Goal: Information Seeking & Learning: Learn about a topic

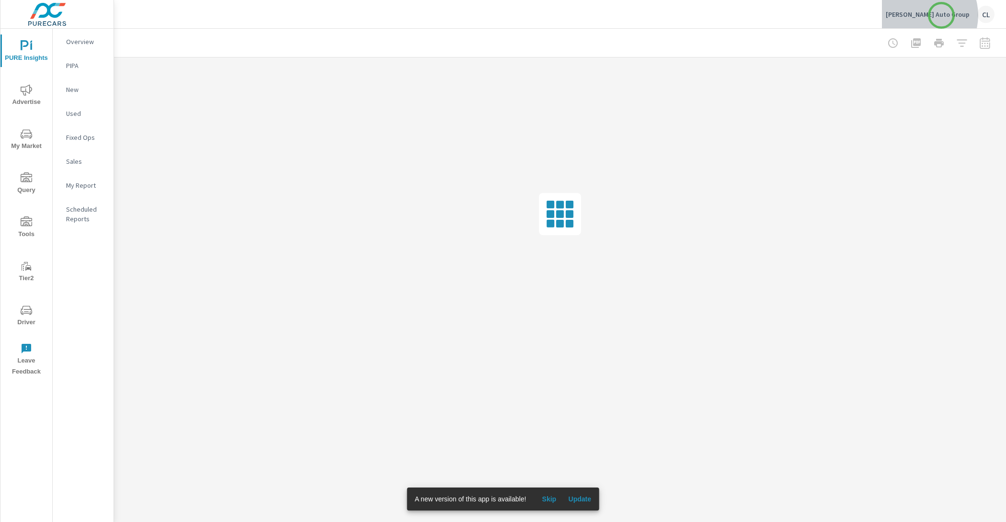
click at [941, 15] on p "Cavender Auto Group" at bounding box center [928, 14] width 84 height 9
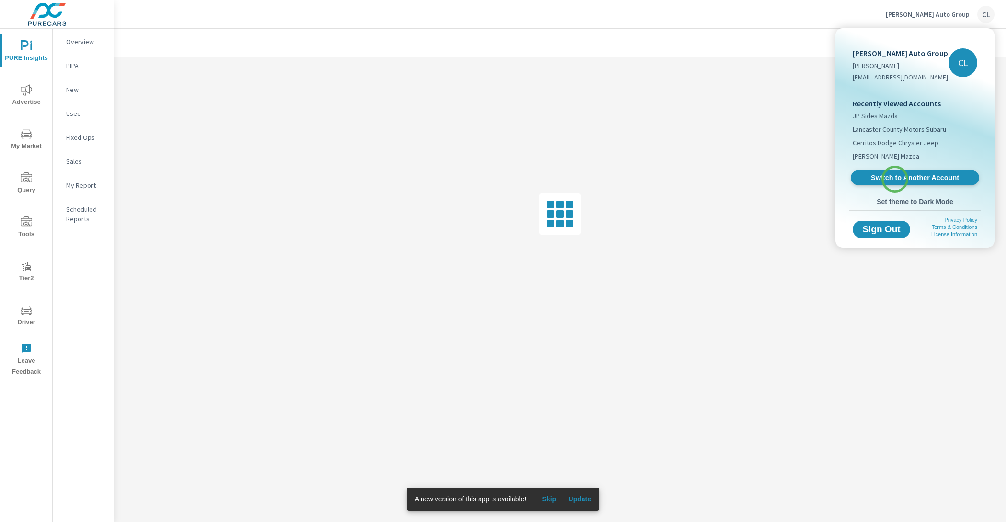
click at [895, 179] on span "Switch to Another Account" at bounding box center [914, 177] width 117 height 9
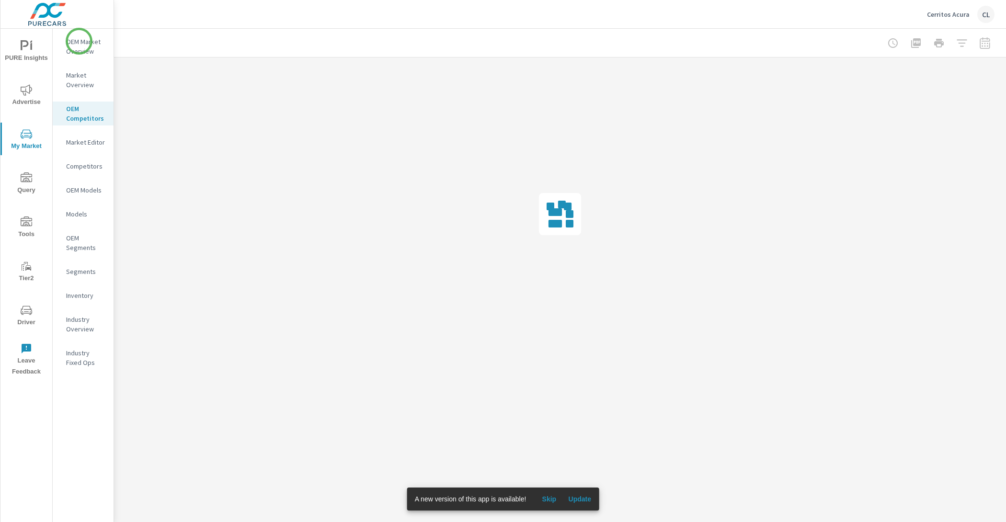
click at [77, 41] on p "OEM Market Overview" at bounding box center [86, 46] width 40 height 19
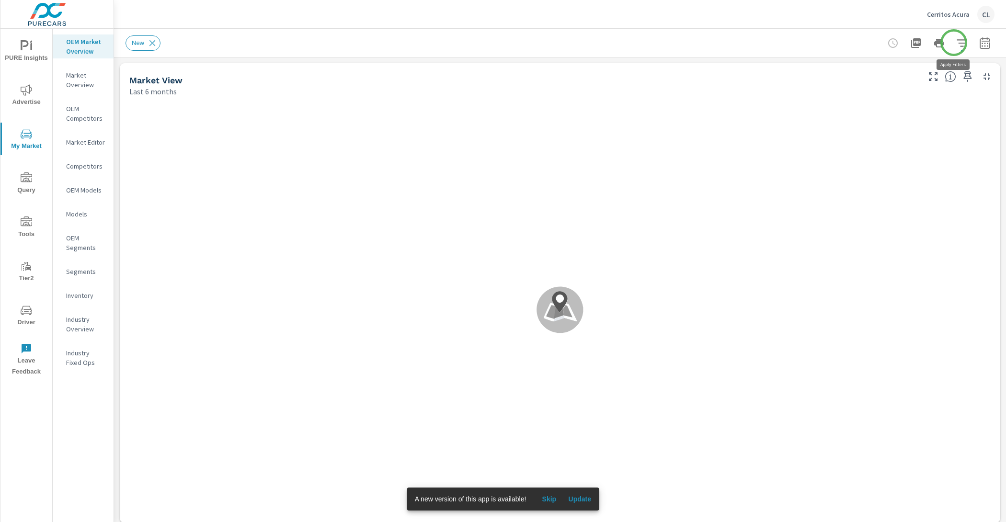
click at [956, 42] on icon "button" at bounding box center [961, 42] width 11 height 11
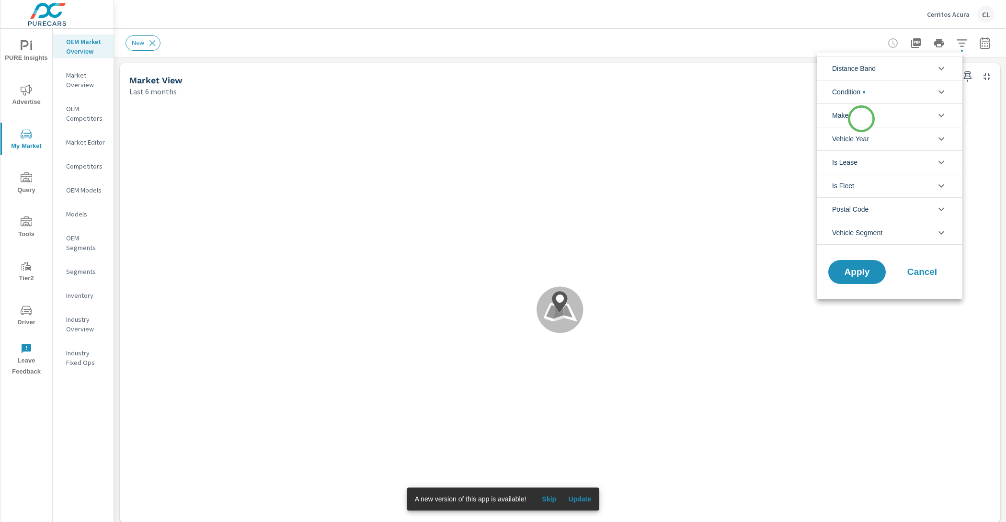
click at [861, 119] on li "Make" at bounding box center [890, 114] width 146 height 23
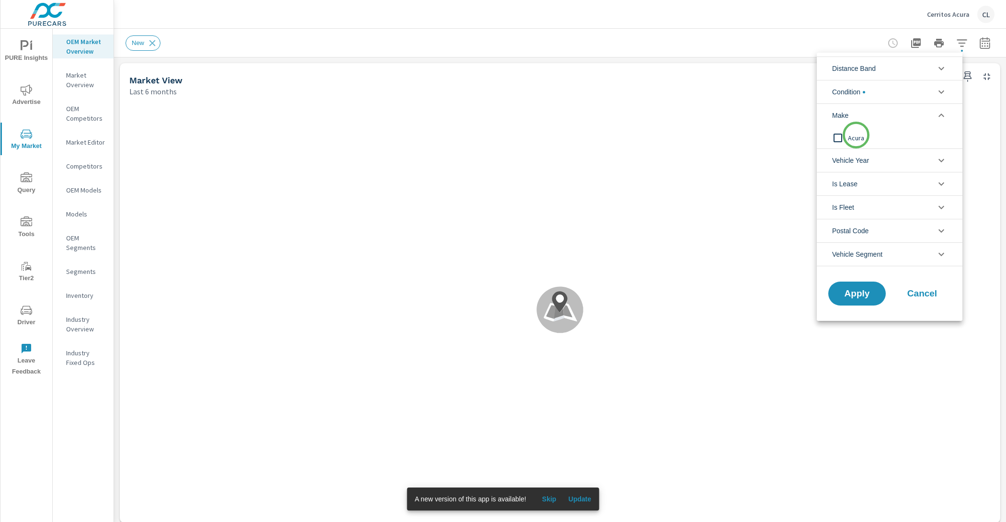
click at [856, 135] on span "Acura" at bounding box center [900, 137] width 105 height 11
click at [862, 92] on span "Condition" at bounding box center [848, 91] width 33 height 23
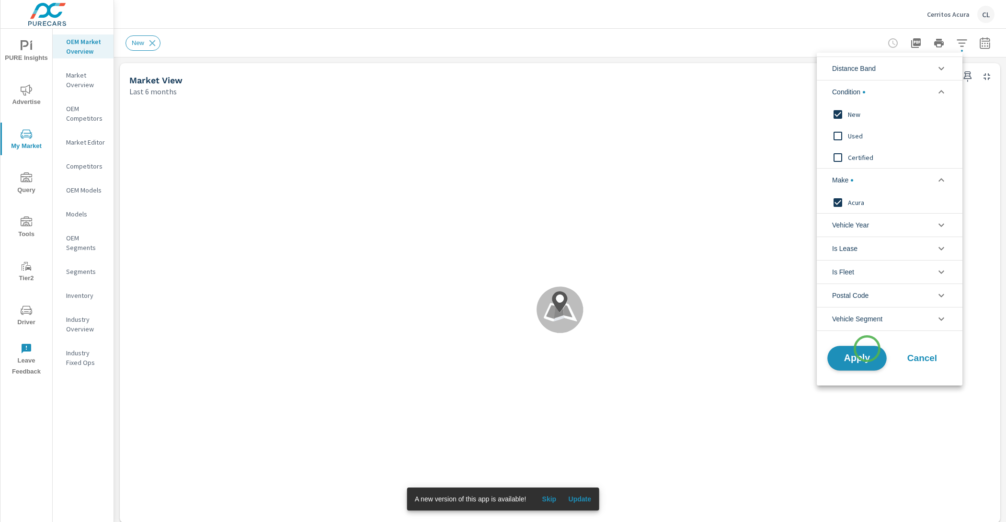
click at [866, 350] on button "Apply" at bounding box center [856, 358] width 59 height 25
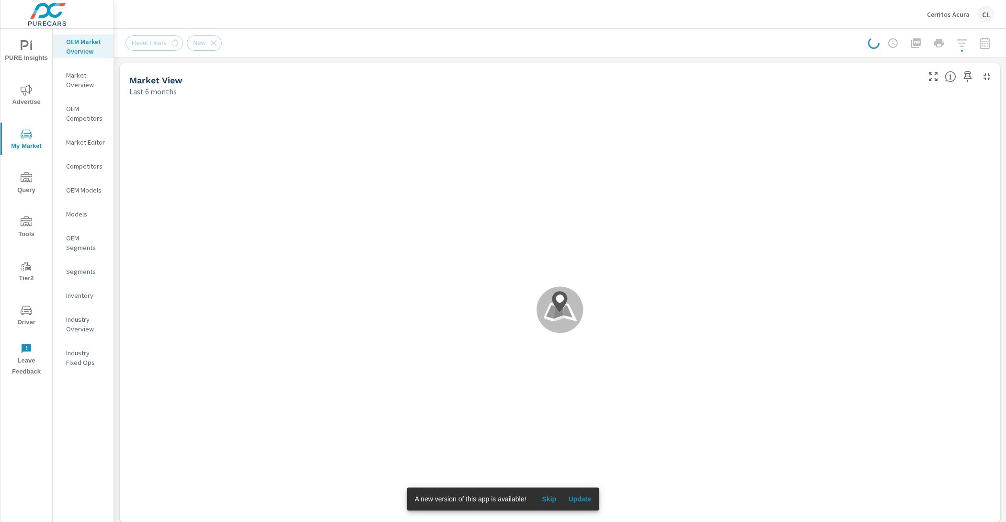
scroll to position [0, 0]
click at [979, 45] on icon "button" at bounding box center [984, 42] width 11 height 11
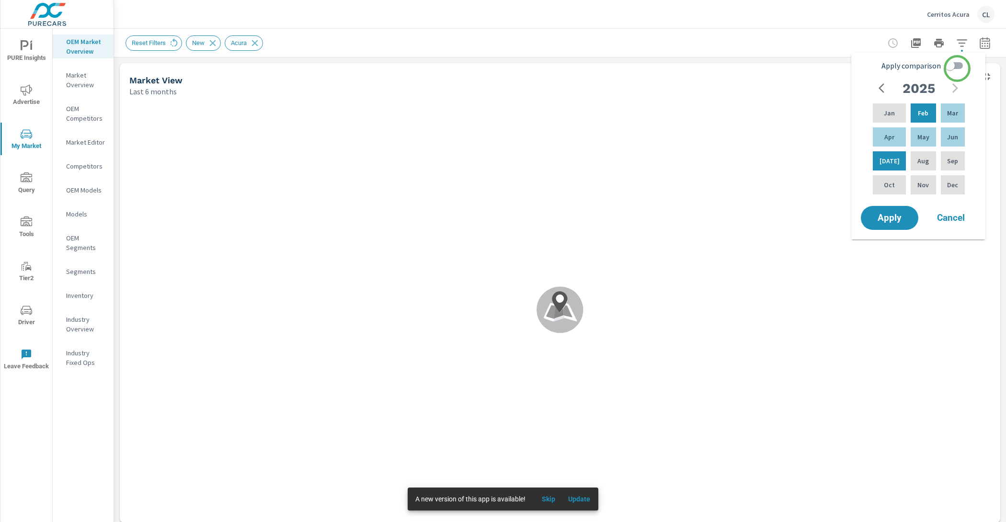
click at [958, 67] on input "Apply comparison" at bounding box center [950, 66] width 55 height 18
checkbox input "true"
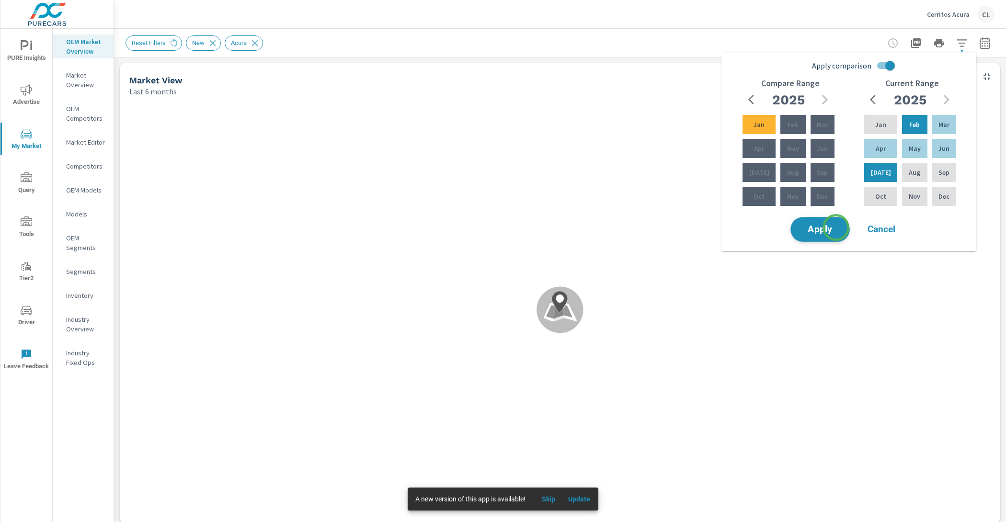
click at [832, 229] on span "Apply" at bounding box center [820, 229] width 39 height 9
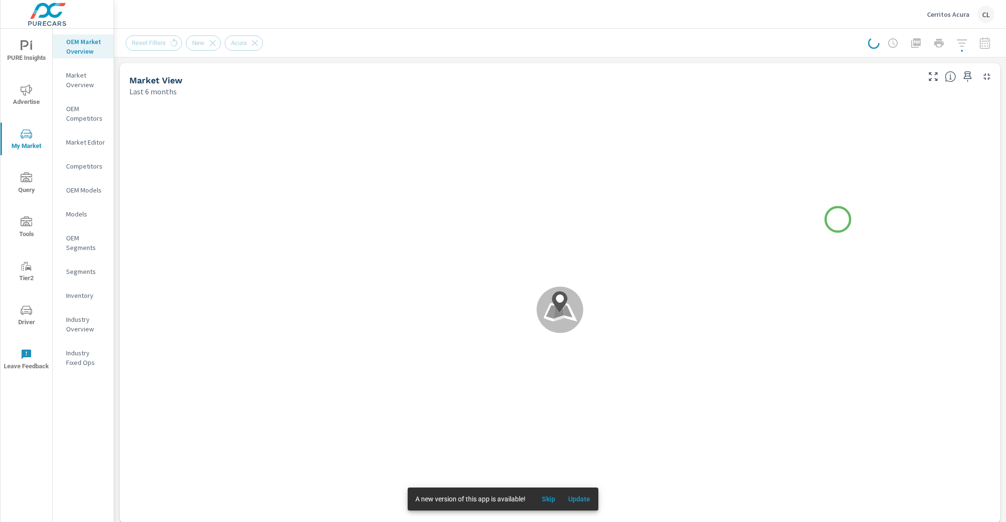
scroll to position [0, 0]
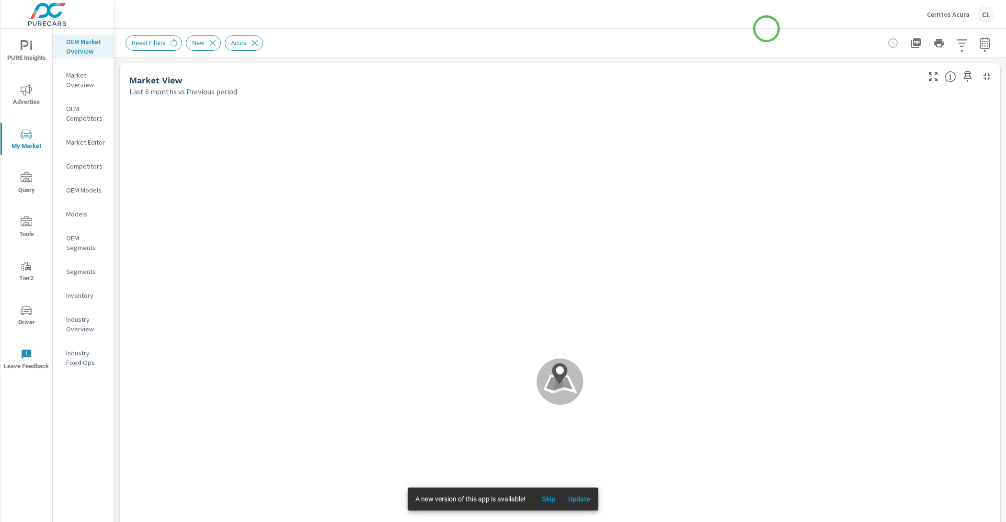
scroll to position [0, 0]
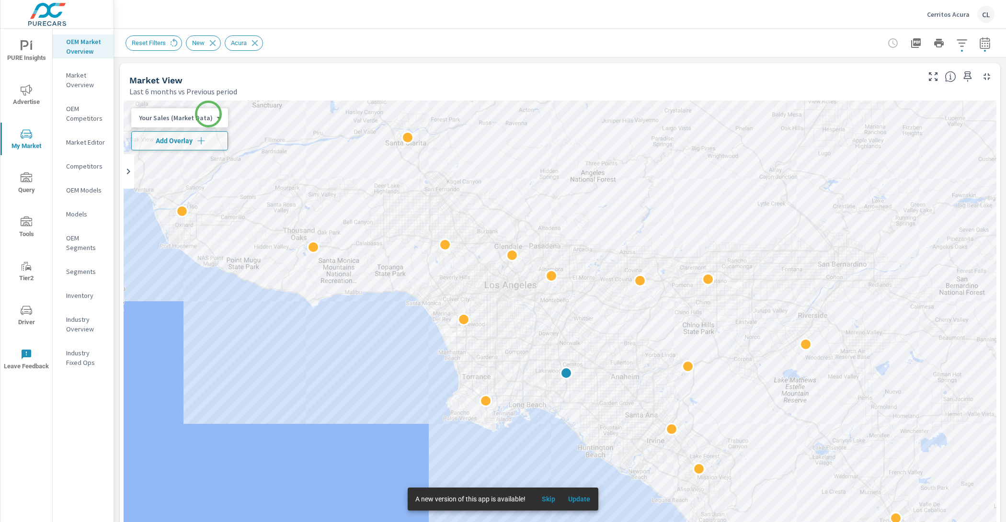
click at [208, 115] on body "PURE Insights Advertise My Market Query Tools Tier2 Driver Leave Feedback OEM M…" at bounding box center [503, 261] width 1006 height 522
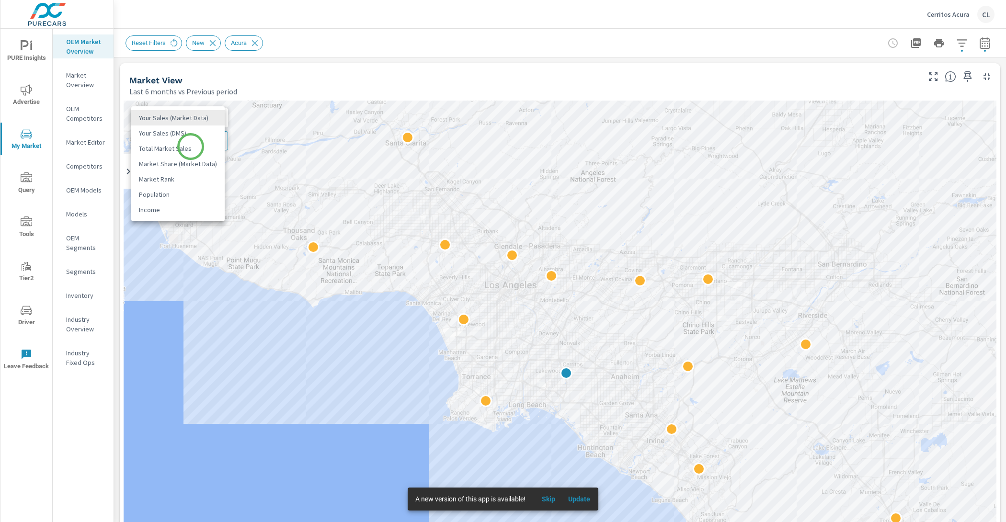
click at [190, 147] on li "Total Market Sales" at bounding box center [177, 148] width 93 height 15
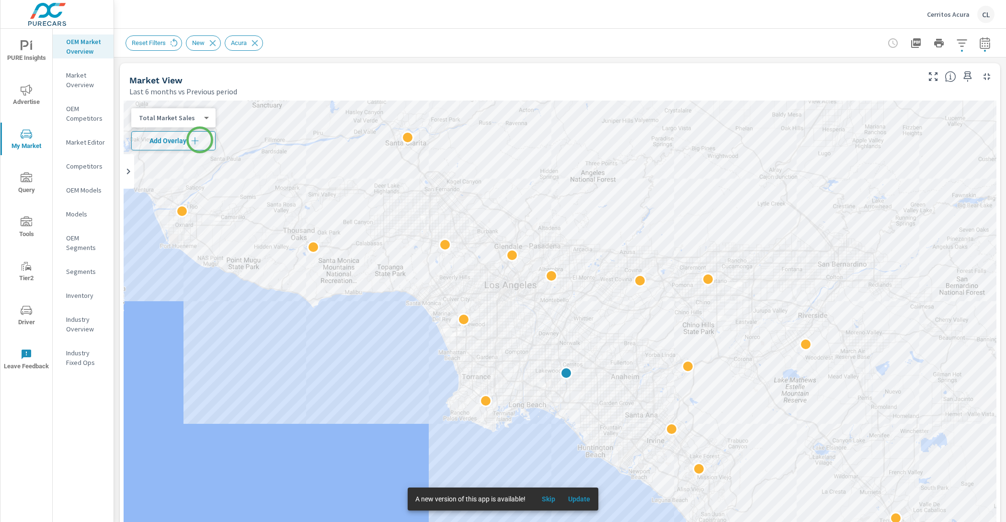
click at [200, 140] on icon "button" at bounding box center [195, 141] width 10 height 10
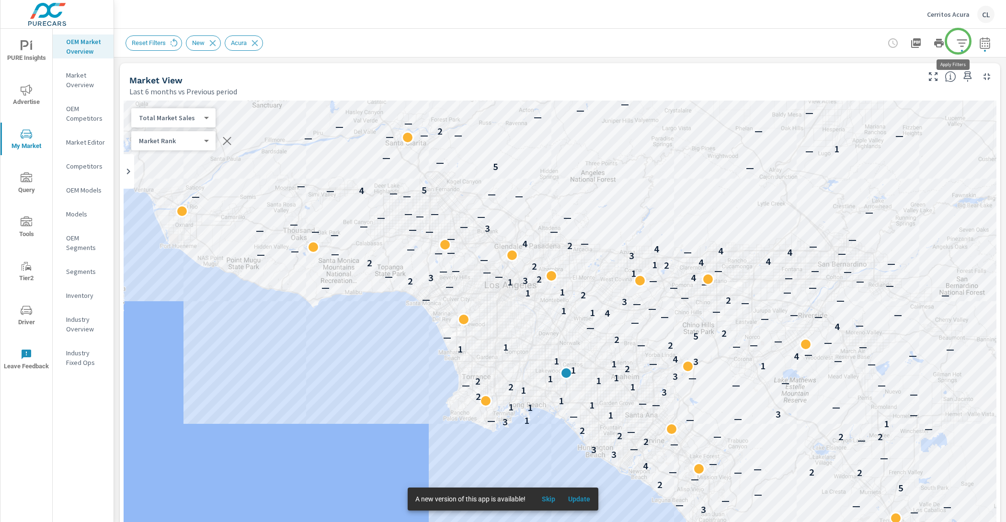
click at [958, 42] on icon "button" at bounding box center [961, 42] width 11 height 11
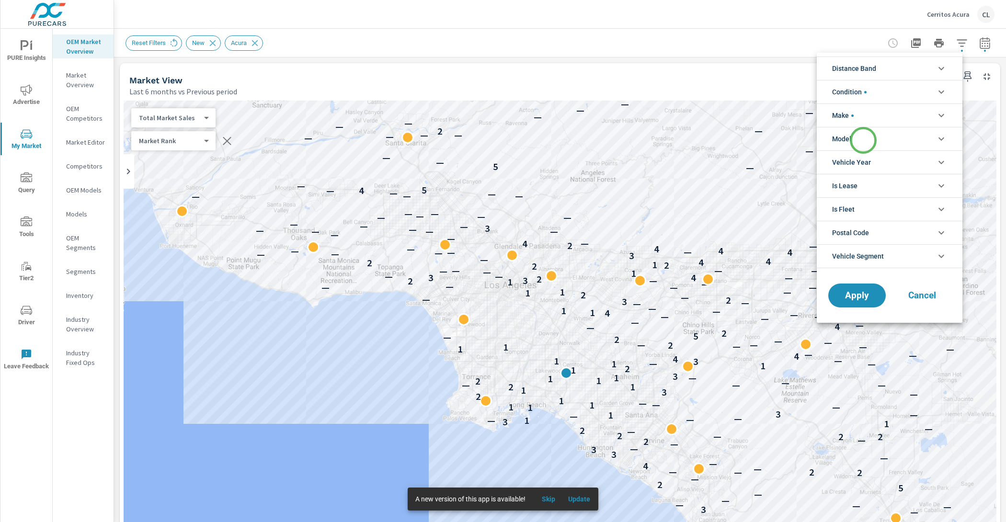
click at [863, 141] on li "Model" at bounding box center [890, 138] width 146 height 23
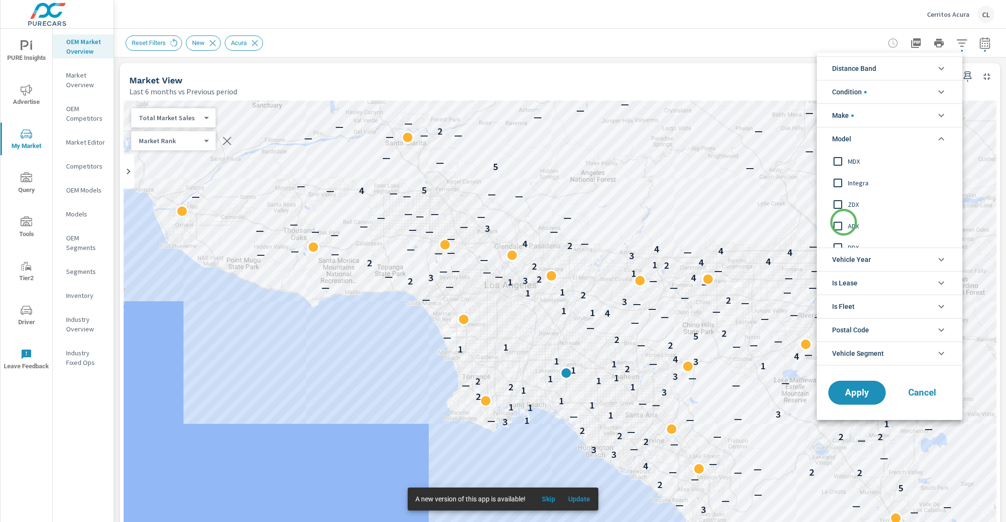
click at [844, 222] on input "filter options" at bounding box center [838, 226] width 20 height 20
click at [861, 388] on span "Apply" at bounding box center [857, 392] width 39 height 9
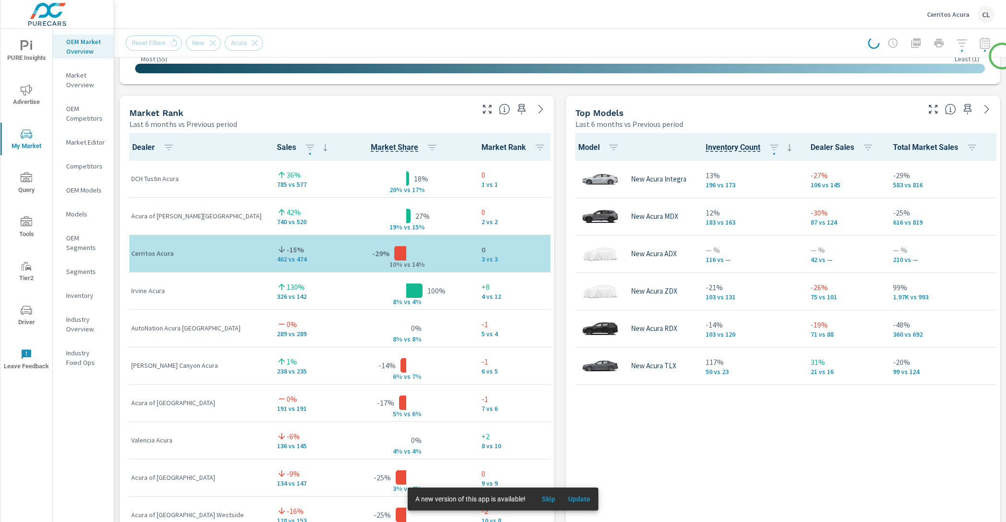
scroll to position [590, 0]
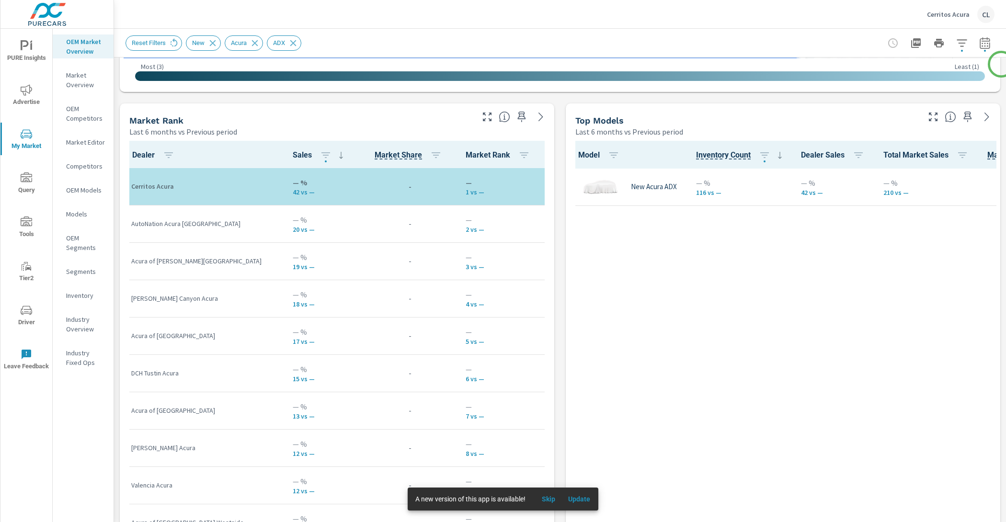
scroll to position [583, 0]
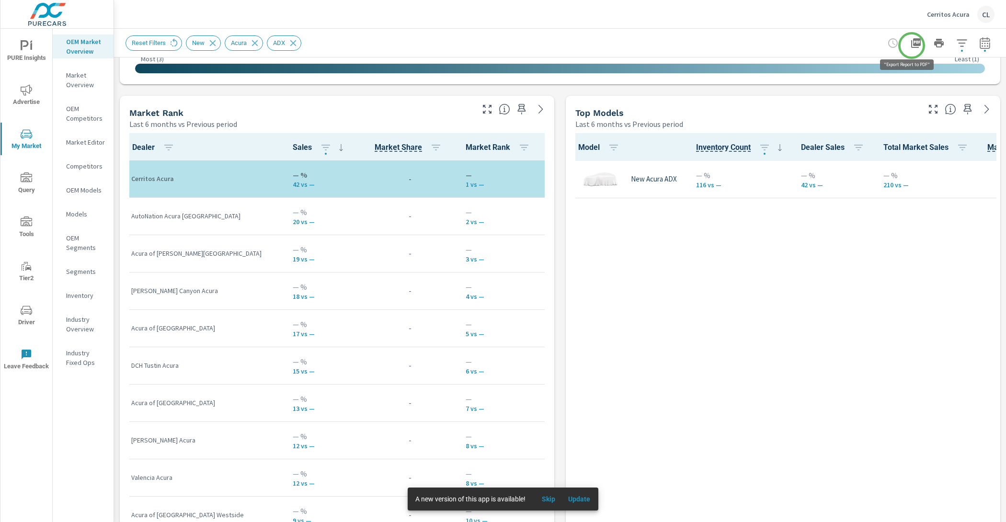
click at [912, 46] on icon "button" at bounding box center [915, 42] width 11 height 11
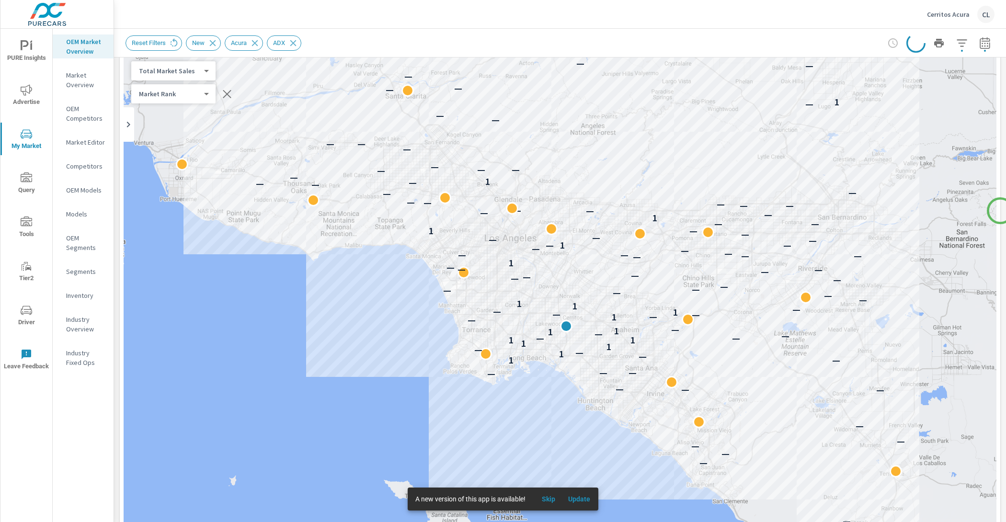
scroll to position [45, 0]
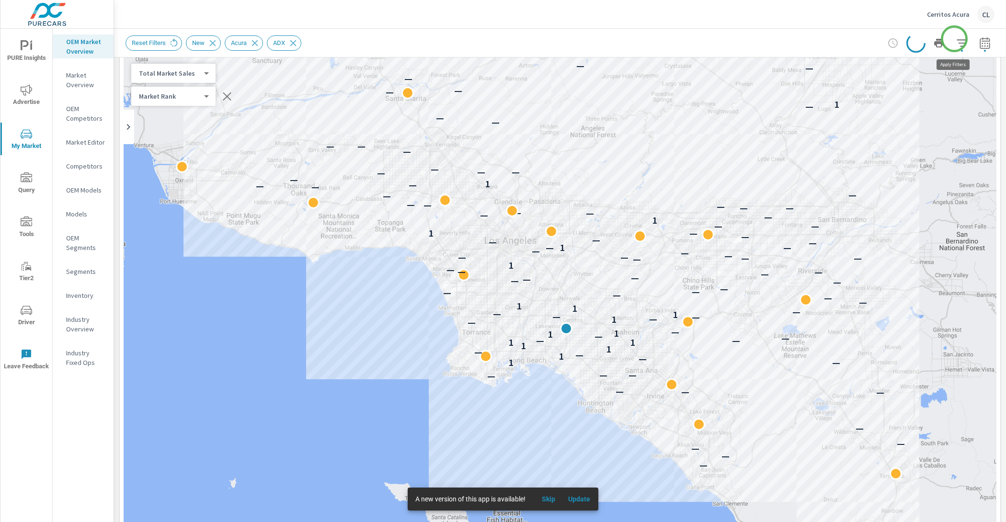
click at [956, 41] on icon "button" at bounding box center [961, 42] width 11 height 11
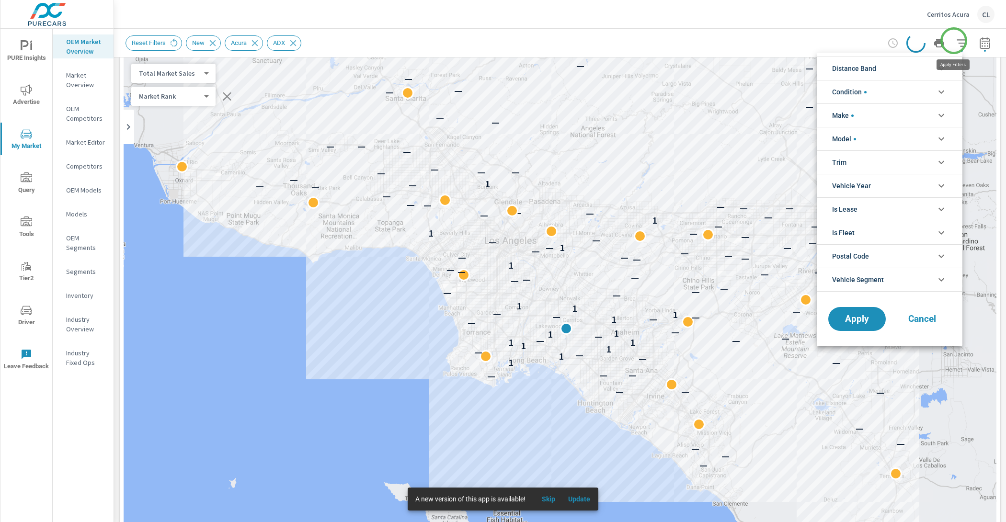
scroll to position [65, 0]
click at [899, 65] on li "Distance Band" at bounding box center [890, 68] width 146 height 23
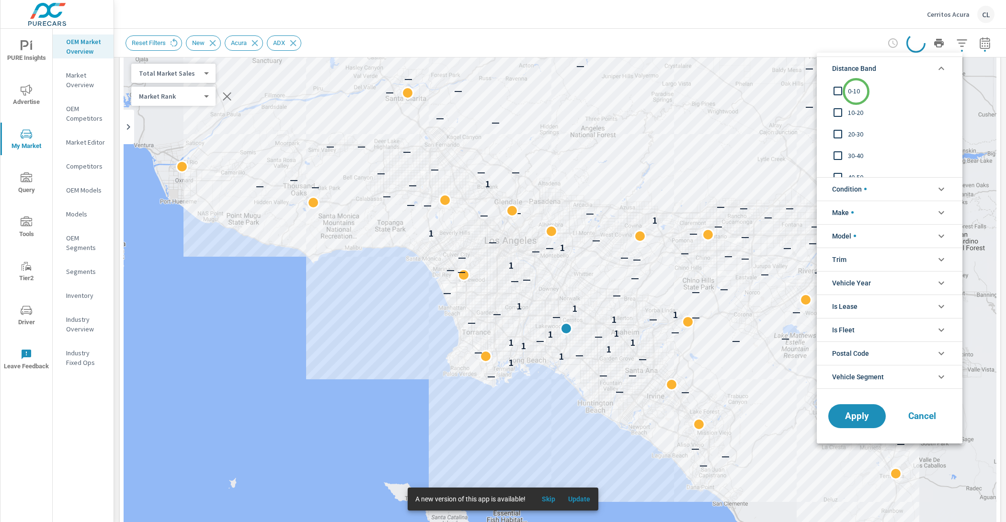
click at [856, 92] on span "0-10" at bounding box center [900, 90] width 105 height 11
click at [855, 112] on span "10-20" at bounding box center [900, 112] width 105 height 11
click at [855, 133] on span "20-30" at bounding box center [900, 133] width 105 height 11
click at [859, 412] on span "Apply" at bounding box center [857, 416] width 39 height 9
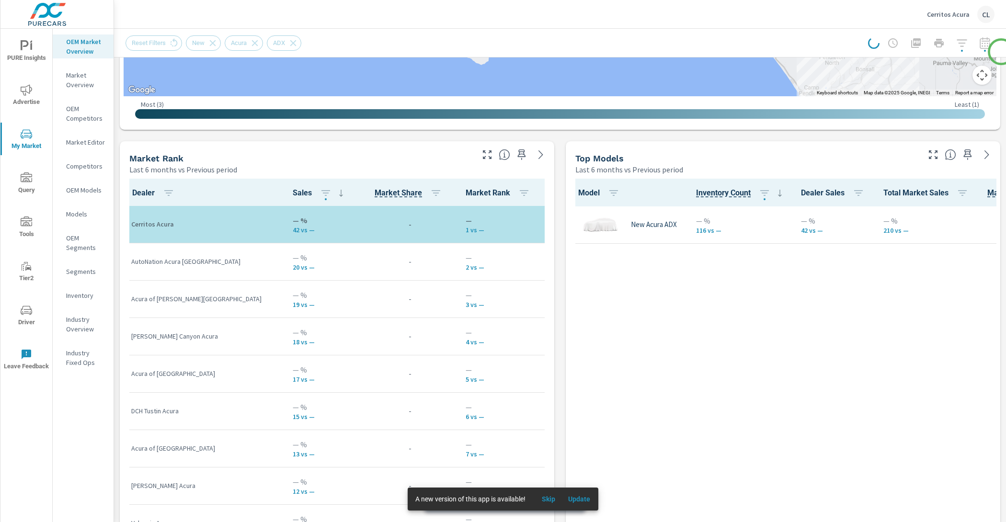
scroll to position [549, 0]
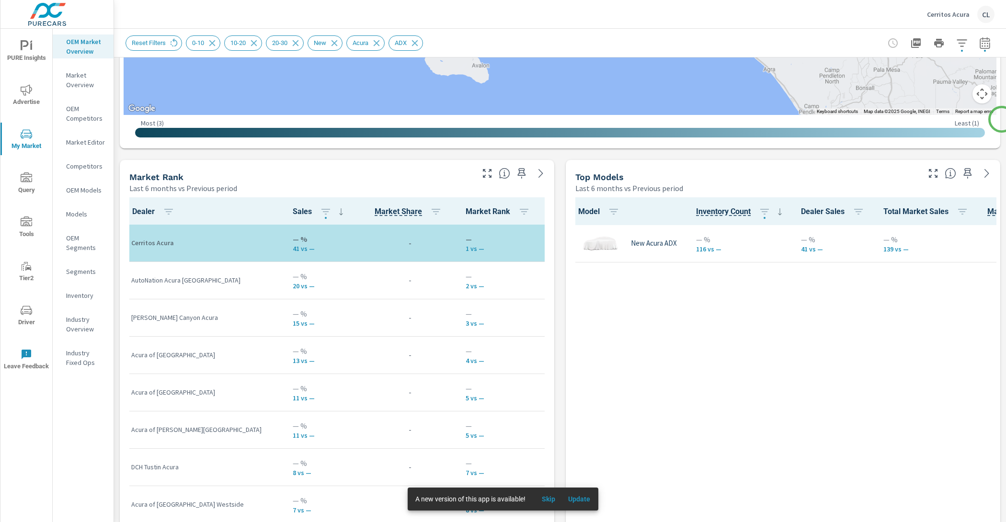
scroll to position [528, 0]
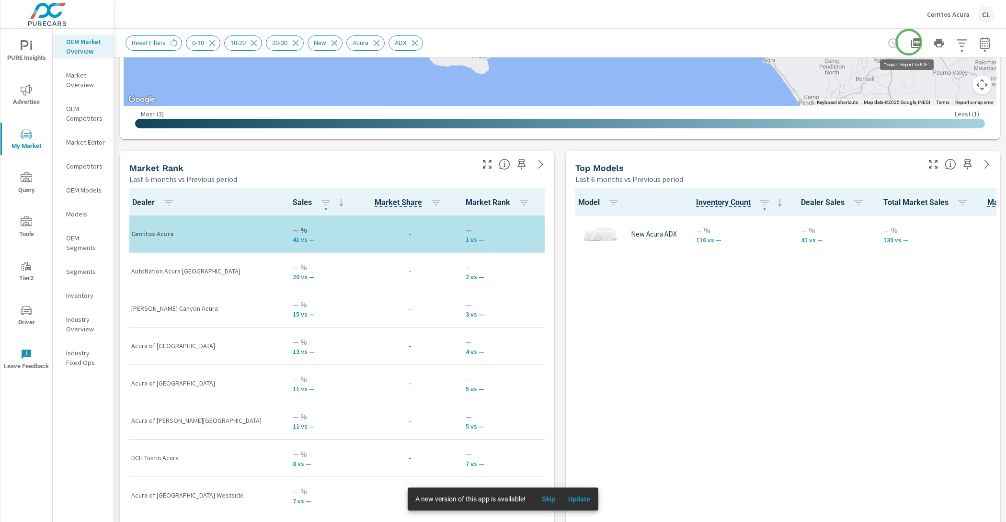
click at [910, 42] on icon "button" at bounding box center [915, 42] width 11 height 11
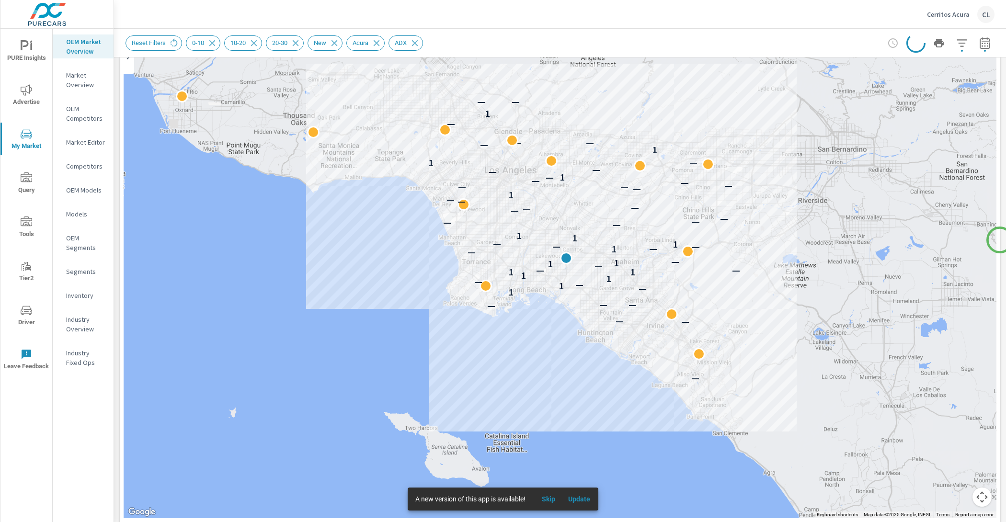
scroll to position [107, 0]
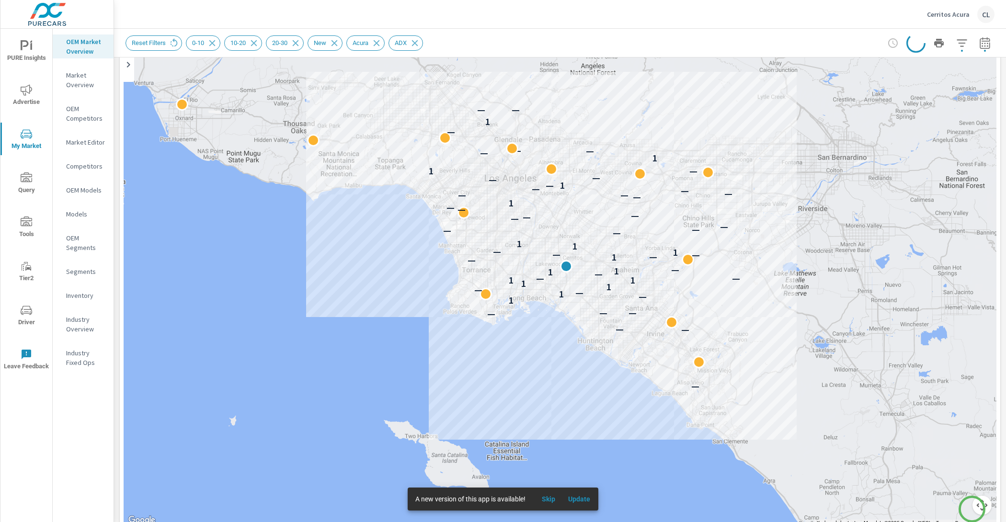
click at [973, 508] on button "Map camera controls" at bounding box center [982, 505] width 19 height 19
click at [950, 452] on button "Zoom in" at bounding box center [958, 457] width 19 height 19
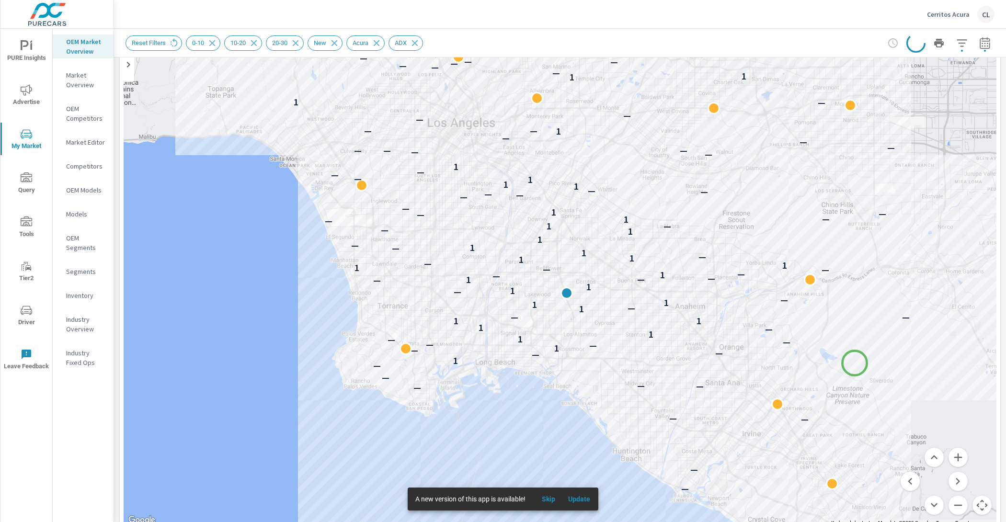
drag, startPoint x: 853, startPoint y: 333, endPoint x: 854, endPoint y: 364, distance: 30.7
click at [951, 460] on button "Zoom in" at bounding box center [958, 457] width 19 height 19
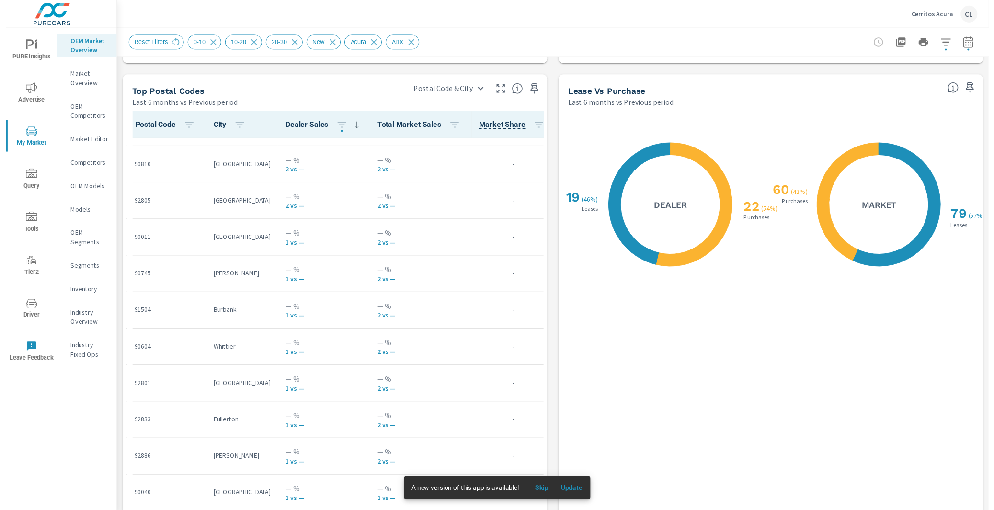
scroll to position [144, 0]
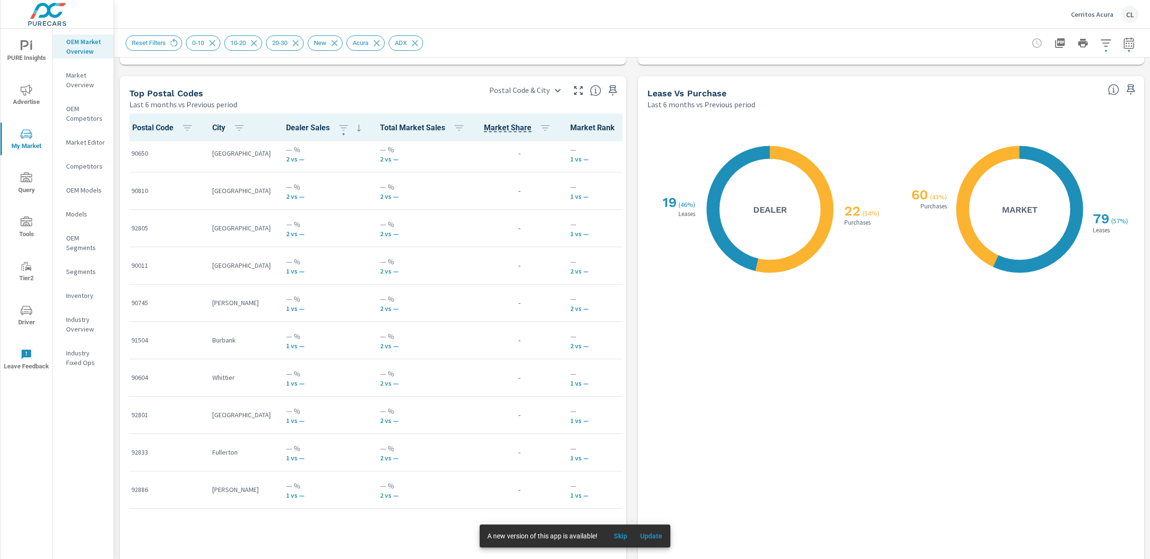
scroll to position [32, 0]
